Goal: Transaction & Acquisition: Purchase product/service

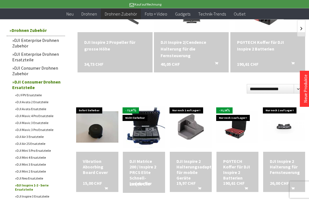
scroll to position [124, 0]
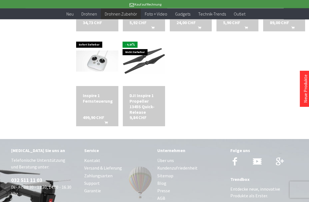
scroll to position [470, 0]
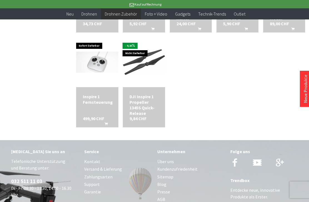
click at [139, 110] on div "DJI Inspire 1 Propeller 1345S Quick-Release" at bounding box center [143, 105] width 29 height 22
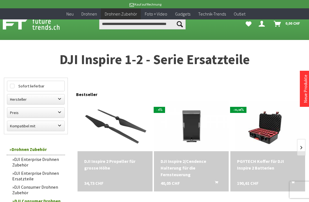
scroll to position [18, 0]
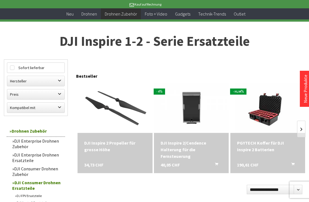
scroll to position [229, 0]
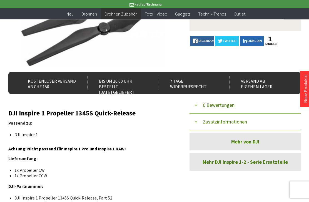
scroll to position [96, 0]
